Goal: Purchase product/service

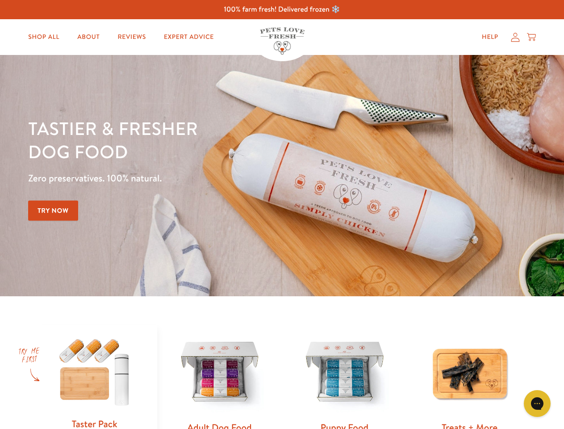
click at [282, 214] on div "Tastier & fresher dog food Zero preservatives. 100% natural. Try Now" at bounding box center [197, 176] width 338 height 118
click at [537, 403] on icon "Gorgias live chat" at bounding box center [537, 403] width 8 height 8
